Goal: Task Accomplishment & Management: Use online tool/utility

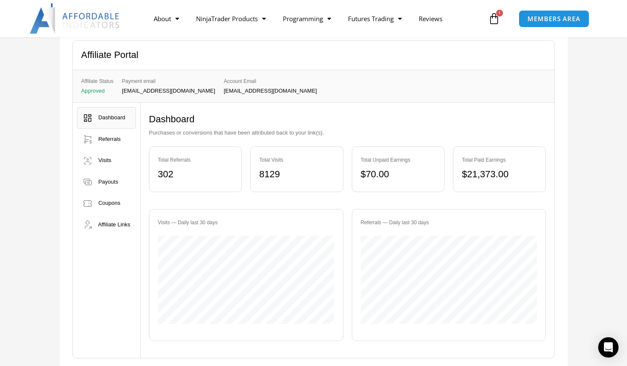
scroll to position [85, 0]
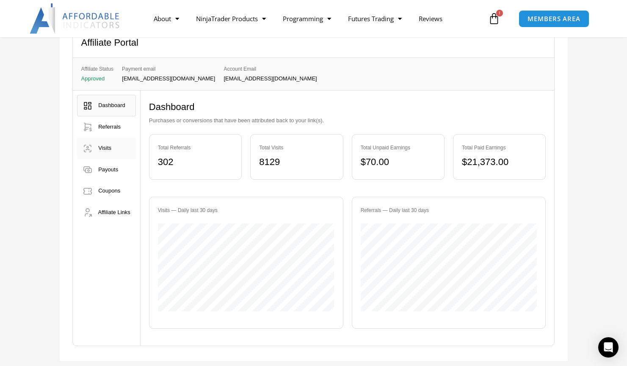
click at [108, 150] on span "Visits" at bounding box center [104, 148] width 13 height 6
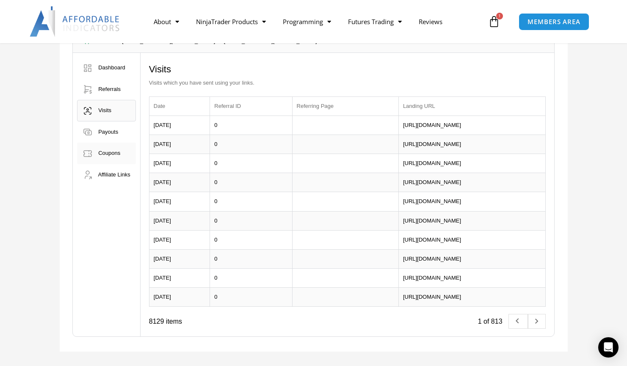
scroll to position [42, 0]
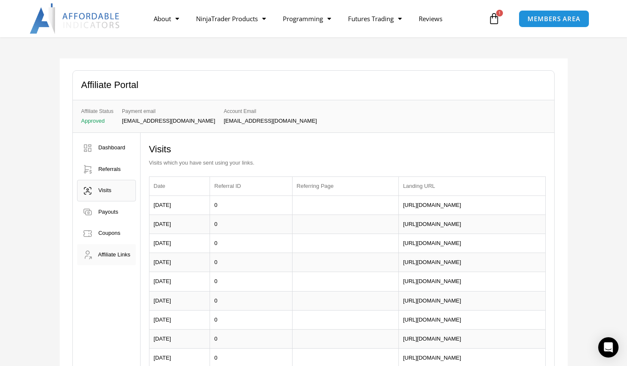
click at [105, 258] on span "Affiliate Links" at bounding box center [114, 255] width 32 height 6
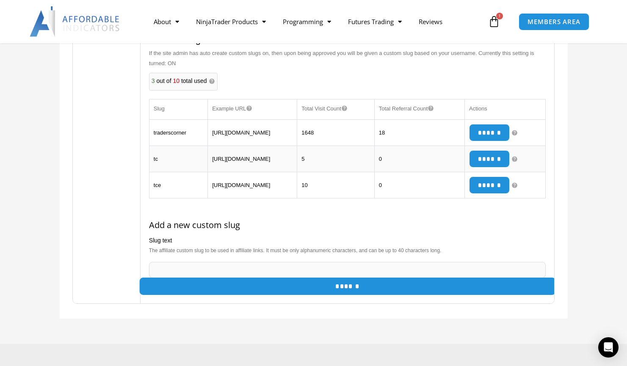
scroll to position [381, 0]
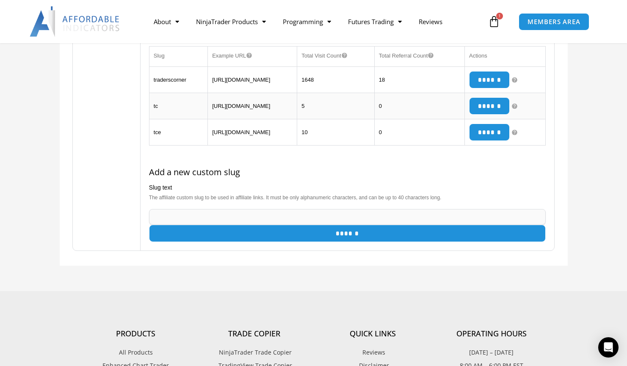
click at [225, 225] on input "text" at bounding box center [347, 217] width 397 height 16
type input "********"
click at [341, 243] on input "******" at bounding box center [347, 234] width 417 height 18
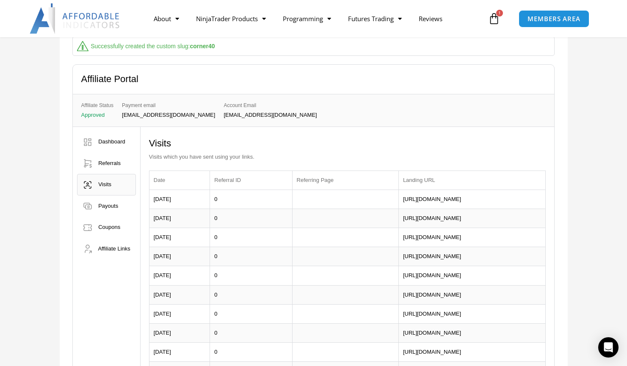
scroll to position [127, 0]
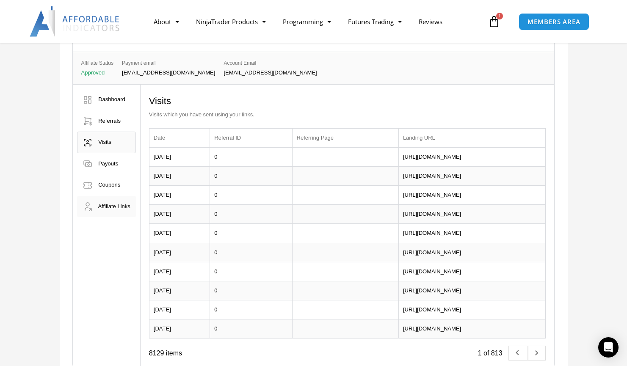
click at [118, 213] on link "Affiliate Links" at bounding box center [106, 207] width 59 height 22
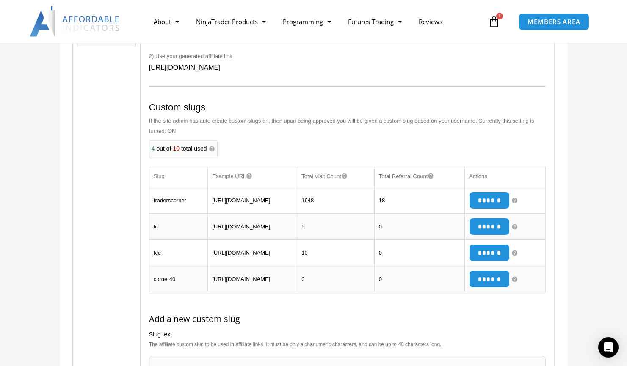
scroll to position [339, 0]
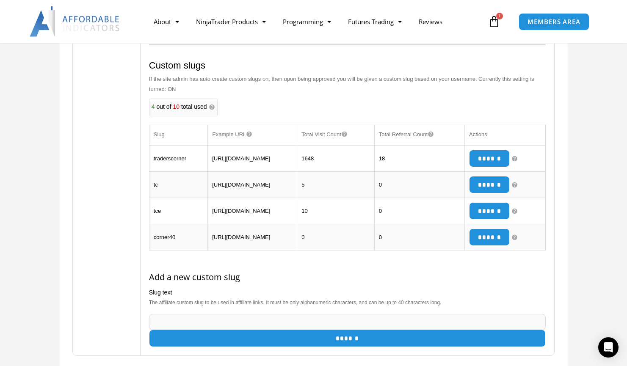
drag, startPoint x: 250, startPoint y: 272, endPoint x: 207, endPoint y: 261, distance: 44.5
click at [208, 251] on td "https://affordableindicators.com/?a=corner40" at bounding box center [252, 238] width 89 height 26
drag, startPoint x: 207, startPoint y: 261, endPoint x: 223, endPoint y: 265, distance: 17.0
copy td "https://affordableindicators.com/?a=corner40"
